Goal: Information Seeking & Learning: Understand process/instructions

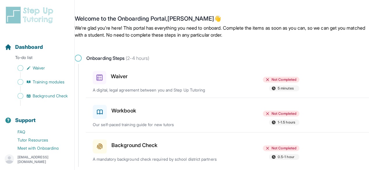
scroll to position [16, 0]
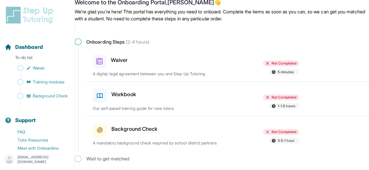
click at [97, 60] on icon at bounding box center [99, 61] width 6 height 6
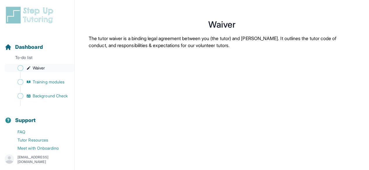
click at [21, 66] on span "Sidebar" at bounding box center [20, 68] width 6 height 6
click at [33, 80] on span "Training modules" at bounding box center [49, 82] width 32 height 6
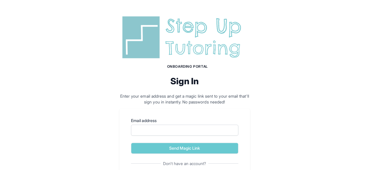
scroll to position [37, 0]
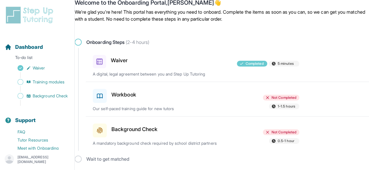
scroll to position [16, 0]
click at [126, 94] on h3 "Workbook" at bounding box center [123, 95] width 25 height 8
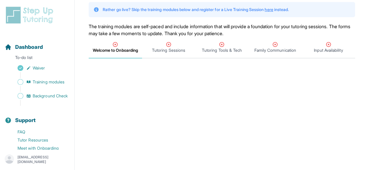
scroll to position [38, 0]
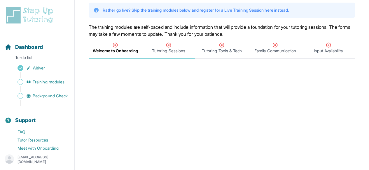
click at [170, 48] on span "Tutoring Sessions" at bounding box center [168, 51] width 33 height 6
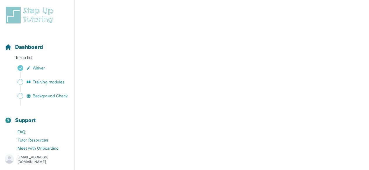
scroll to position [276, 0]
